Goal: Information Seeking & Learning: Understand process/instructions

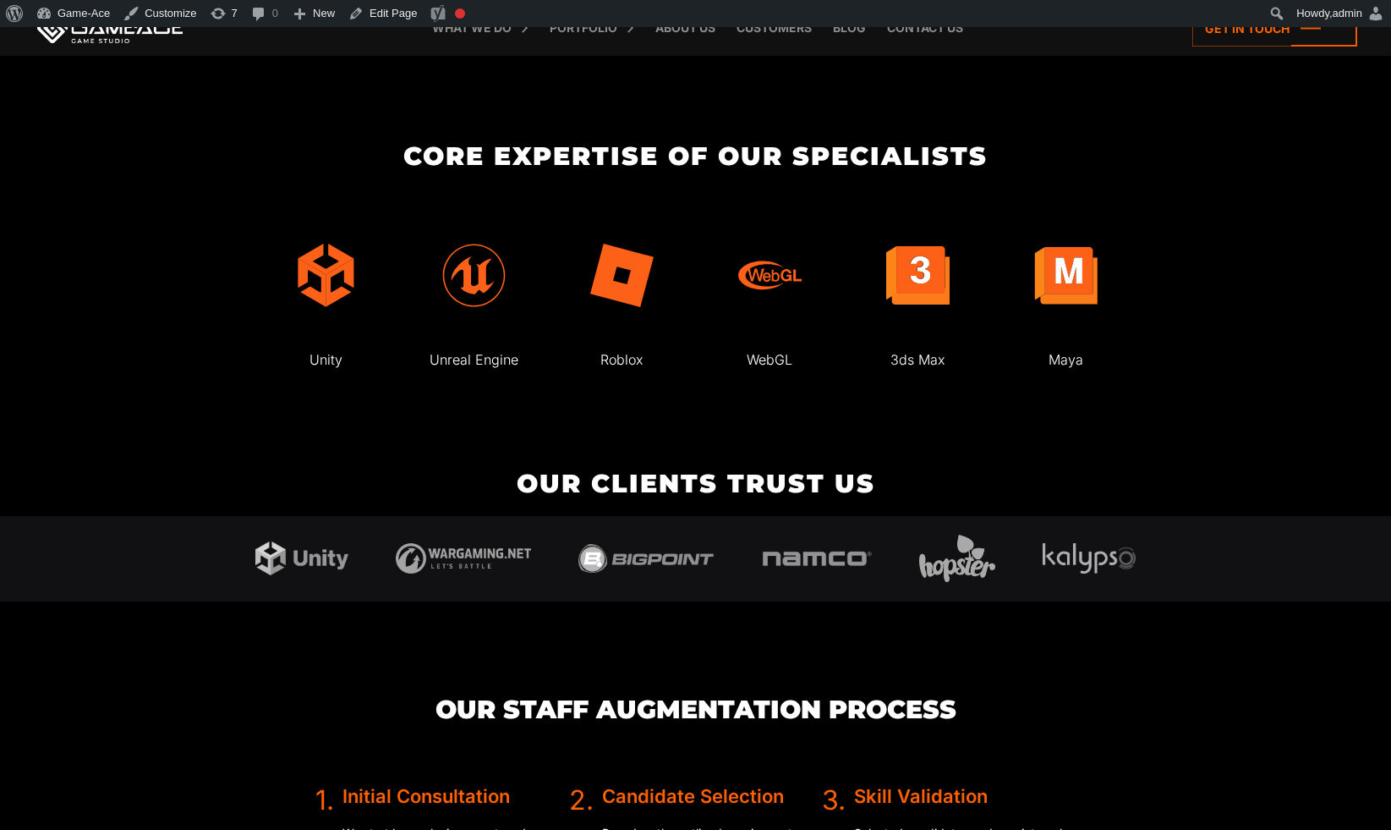
scroll to position [3706, 0]
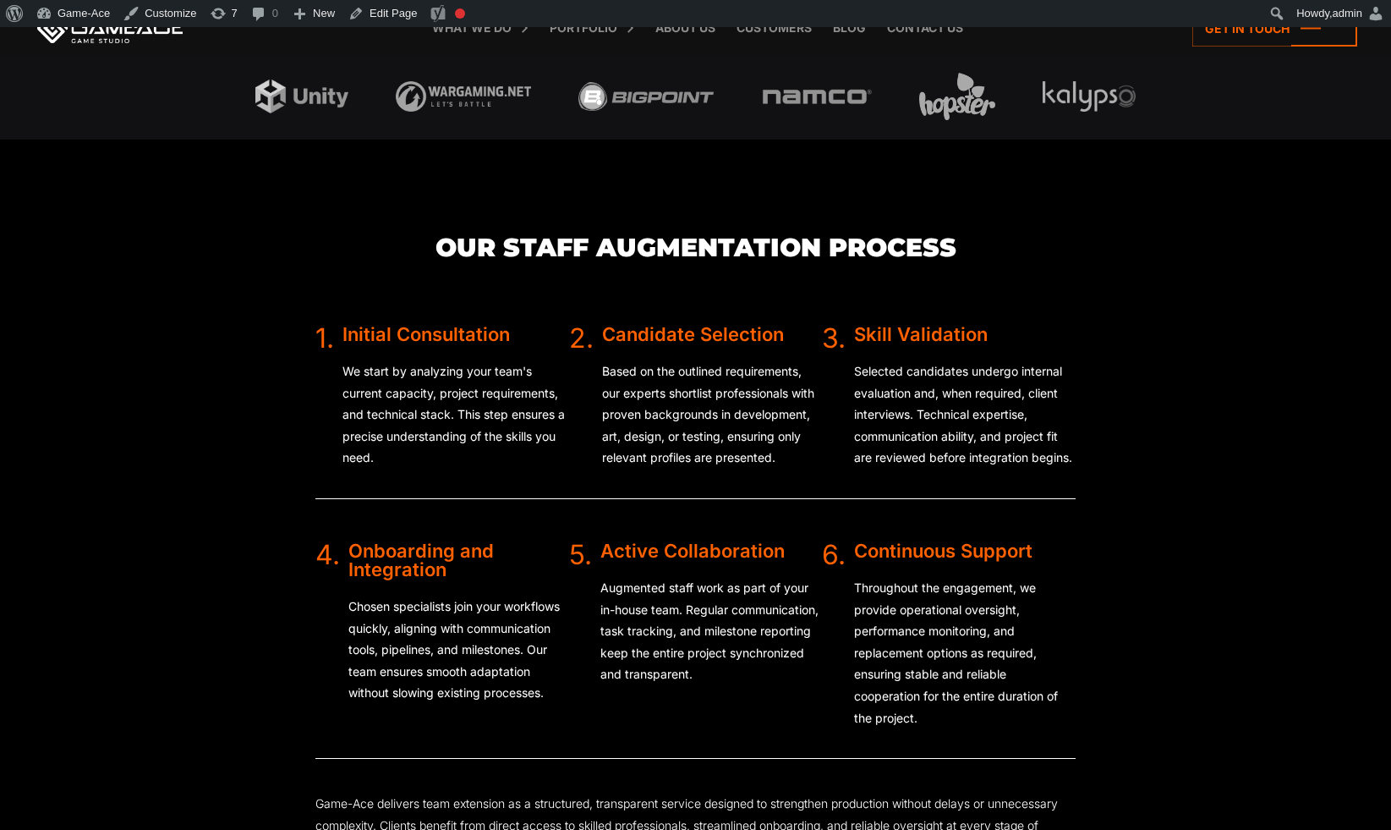
click at [686, 330] on div "Candidate Selection" at bounding box center [712, 334] width 221 height 19
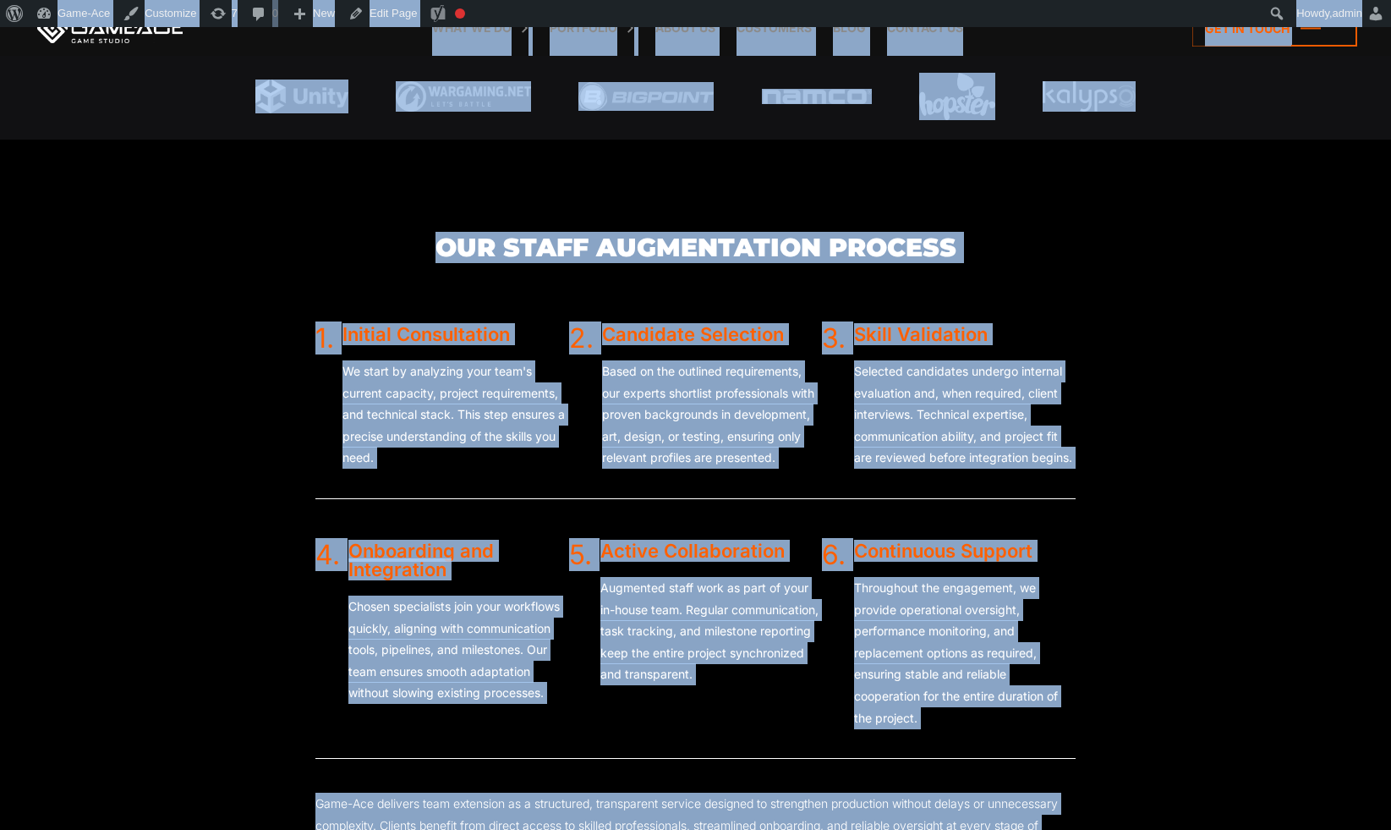
copy body "Staff Augmentation Services for Game Development Our team at Game-Ace offers st…"
click at [240, 209] on section "Our Staff Augmentation Process 1. Initial Consultation We start by analyzing yo…" at bounding box center [695, 579] width 1391 height 879
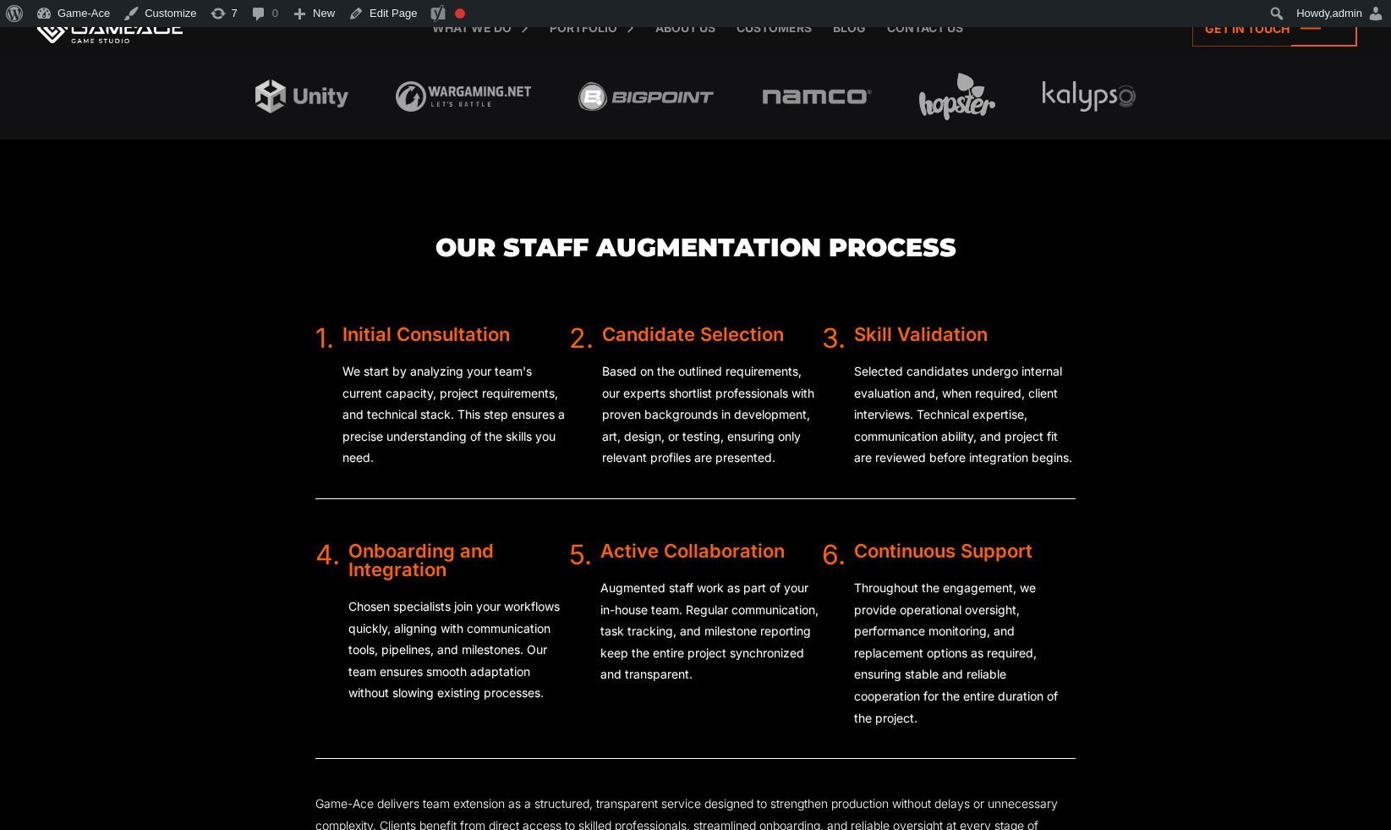
click at [90, 52] on div "What we do Game development Game development Full-Cycle Game Development Game C…" at bounding box center [695, 28] width 1323 height 56
click at [93, 44] on div "What we do Game development Game development Full-Cycle Game Development Game C…" at bounding box center [695, 28] width 1323 height 56
click at [66, 40] on link at bounding box center [110, 28] width 152 height 30
click at [56, 37] on link at bounding box center [110, 28] width 152 height 30
click at [61, 32] on link at bounding box center [110, 28] width 152 height 30
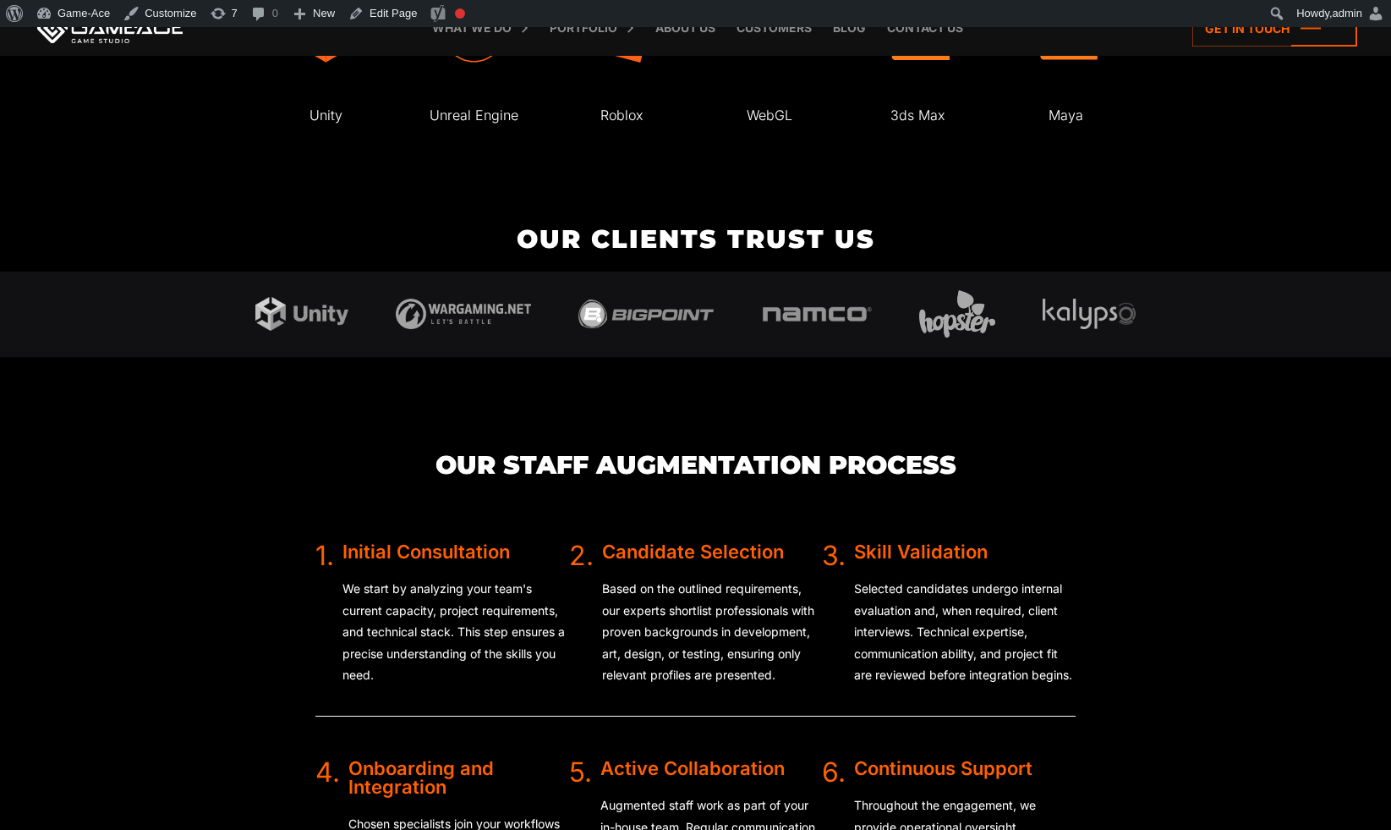
scroll to position [2938, 0]
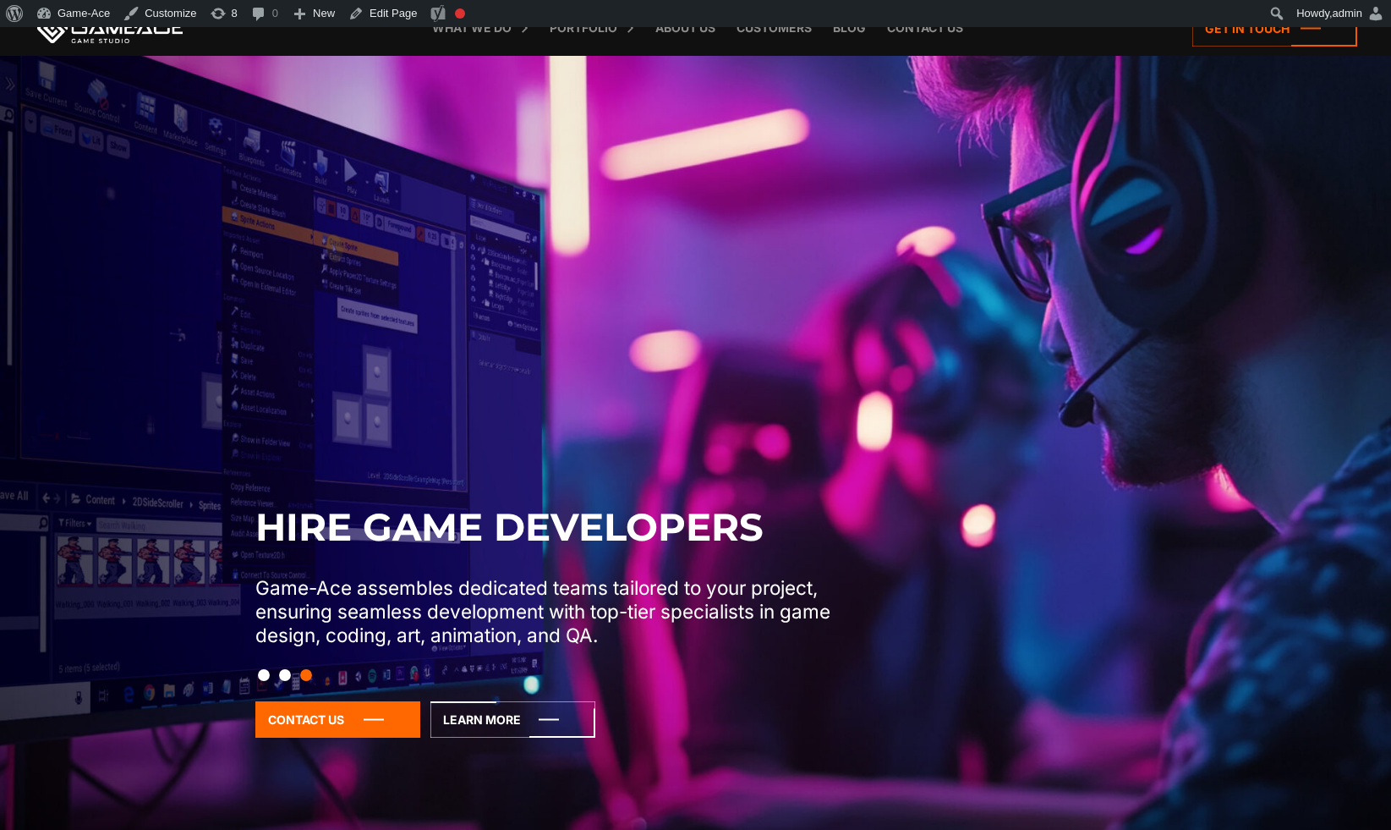
scroll to position [34, 0]
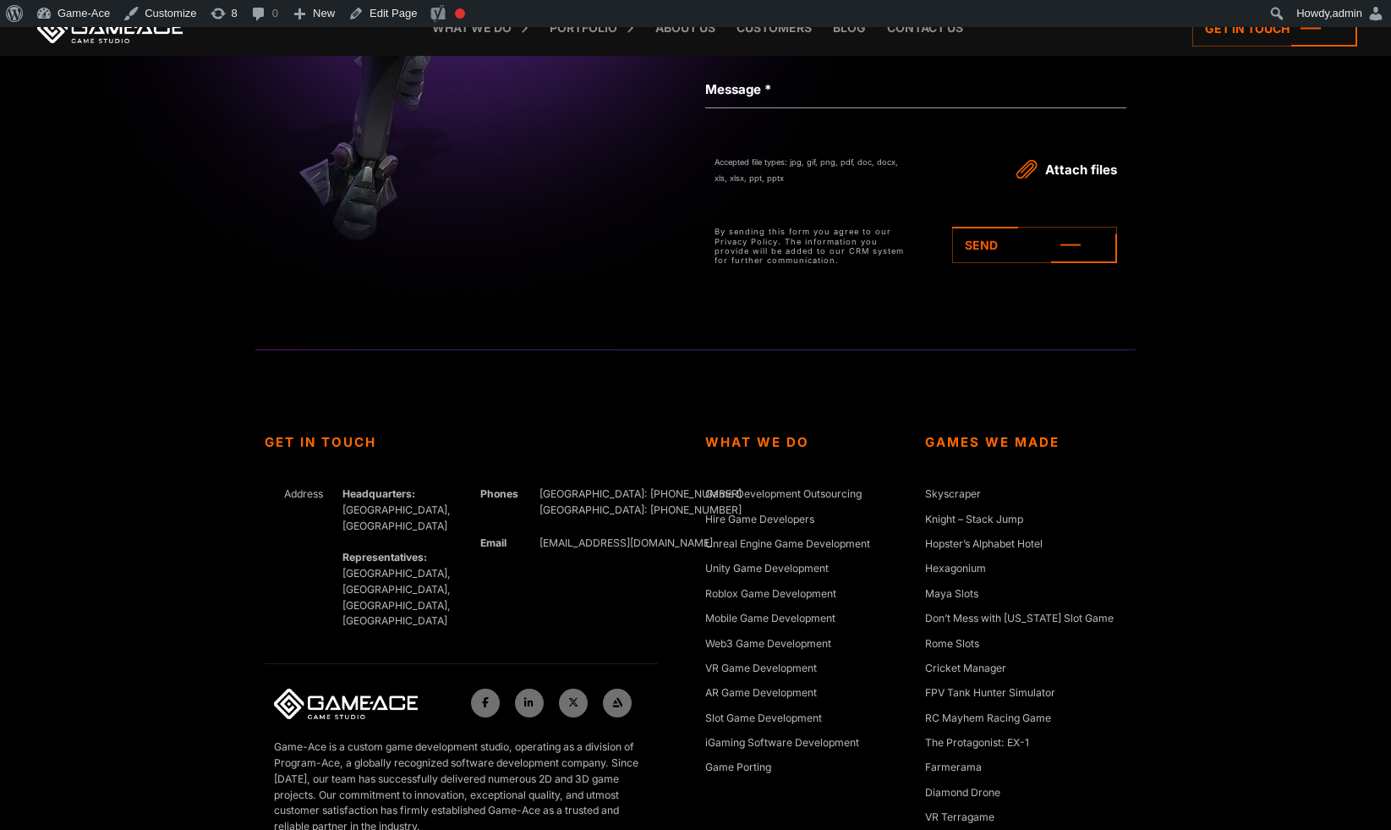
scroll to position [6228, 0]
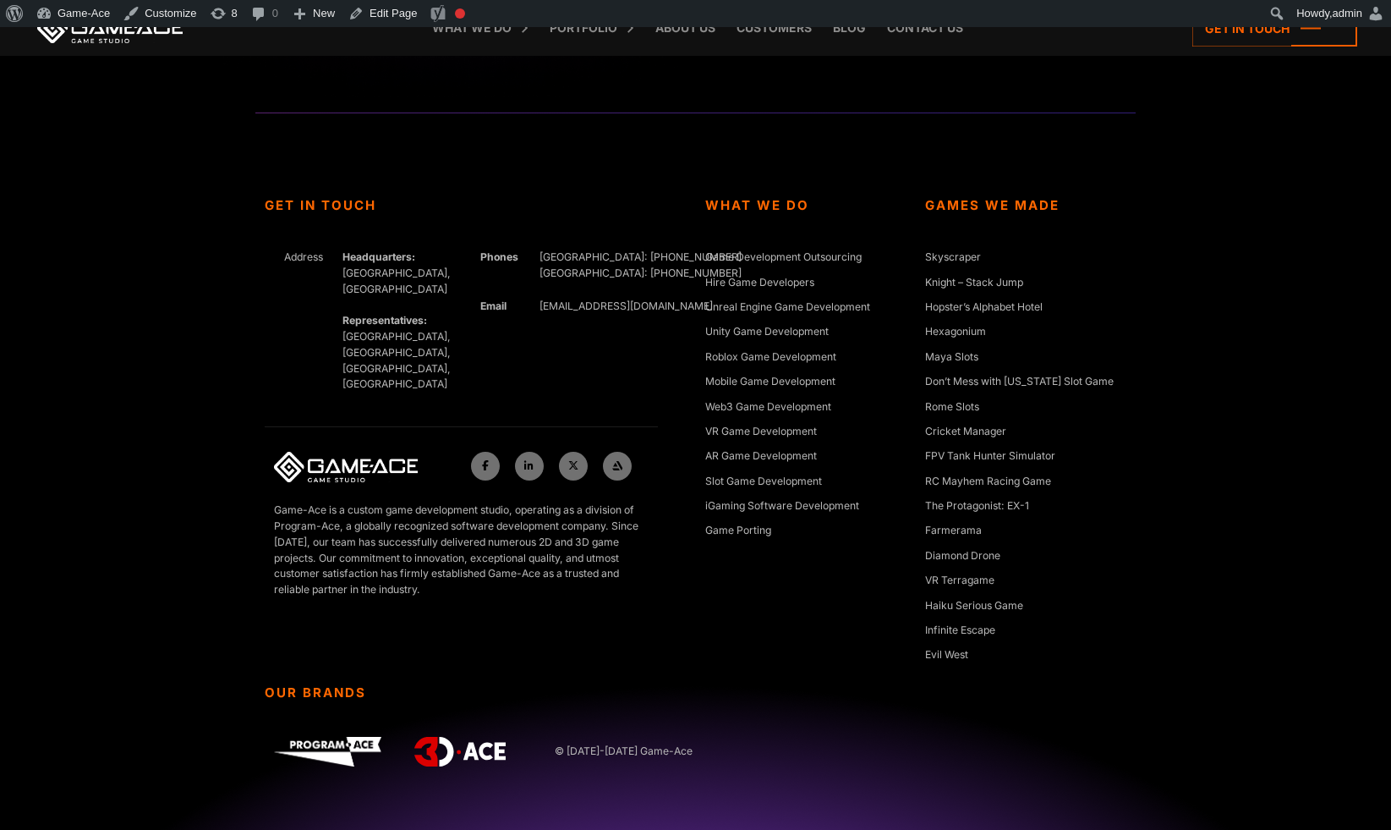
click at [1228, 485] on div "Get In Touch Address Headquarters: Nicosia, Cyprus Representatives: Germany, Uk…" at bounding box center [695, 470] width 1391 height 716
